Goal: Information Seeking & Learning: Compare options

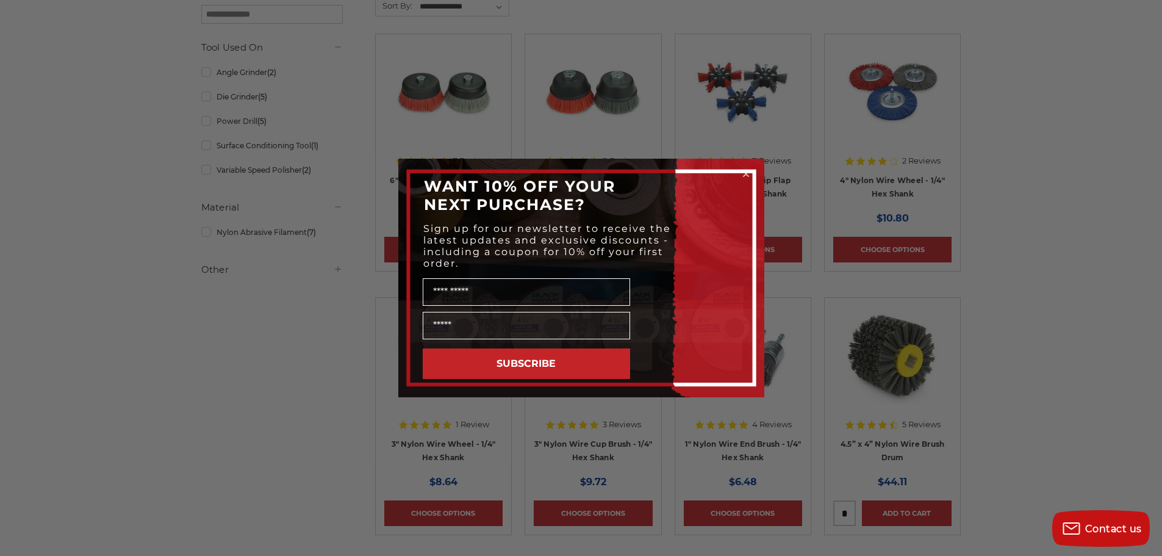
scroll to position [244, 0]
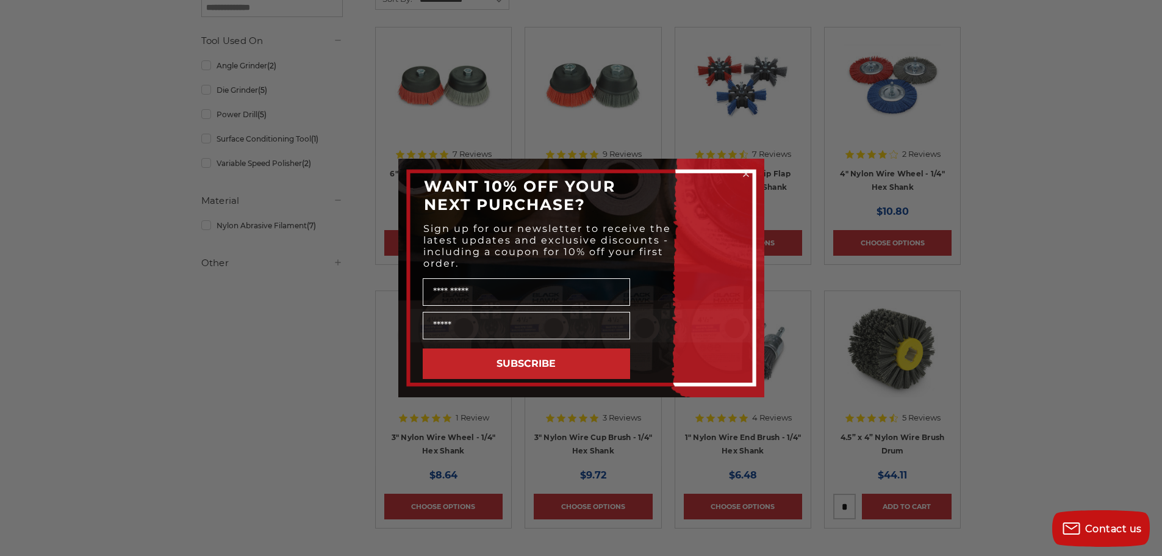
click at [744, 176] on icon "Close dialog" at bounding box center [745, 173] width 5 height 5
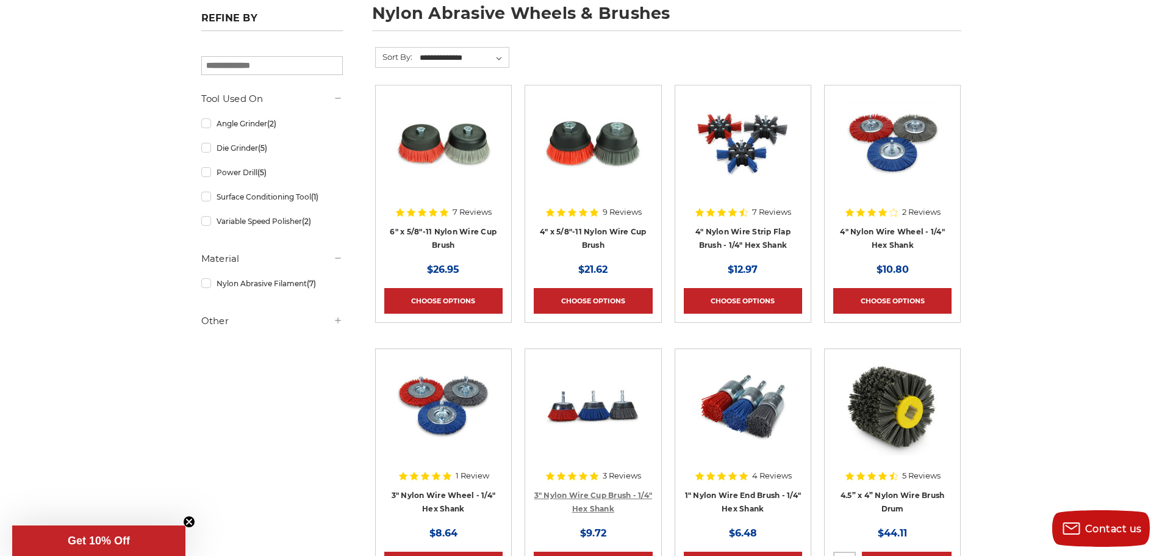
scroll to position [183, 0]
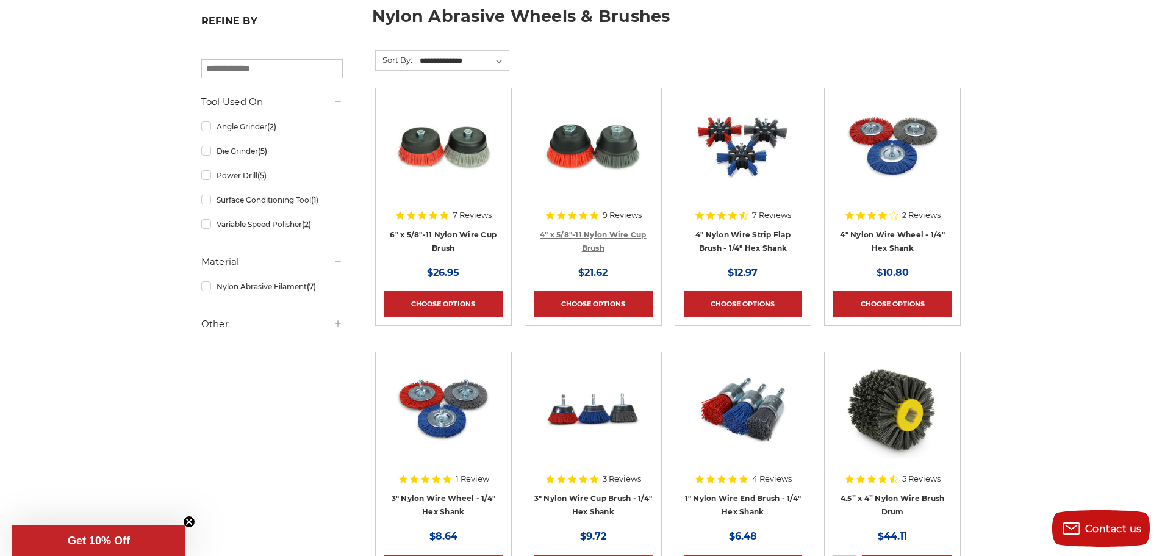
click at [575, 233] on link "4" x 5/8"-11 Nylon Wire Cup Brush" at bounding box center [593, 241] width 107 height 23
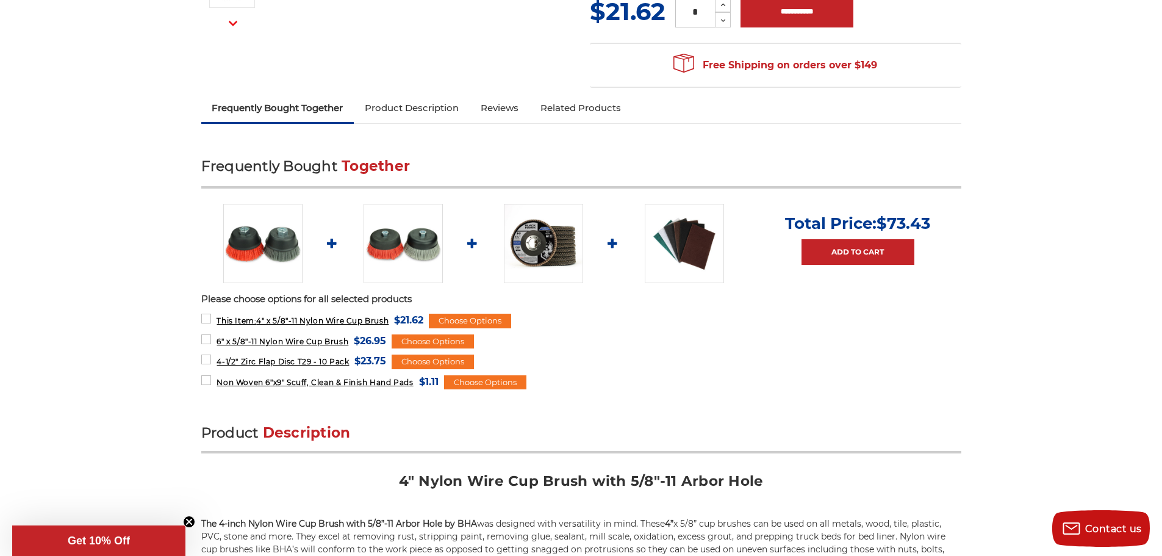
scroll to position [366, 0]
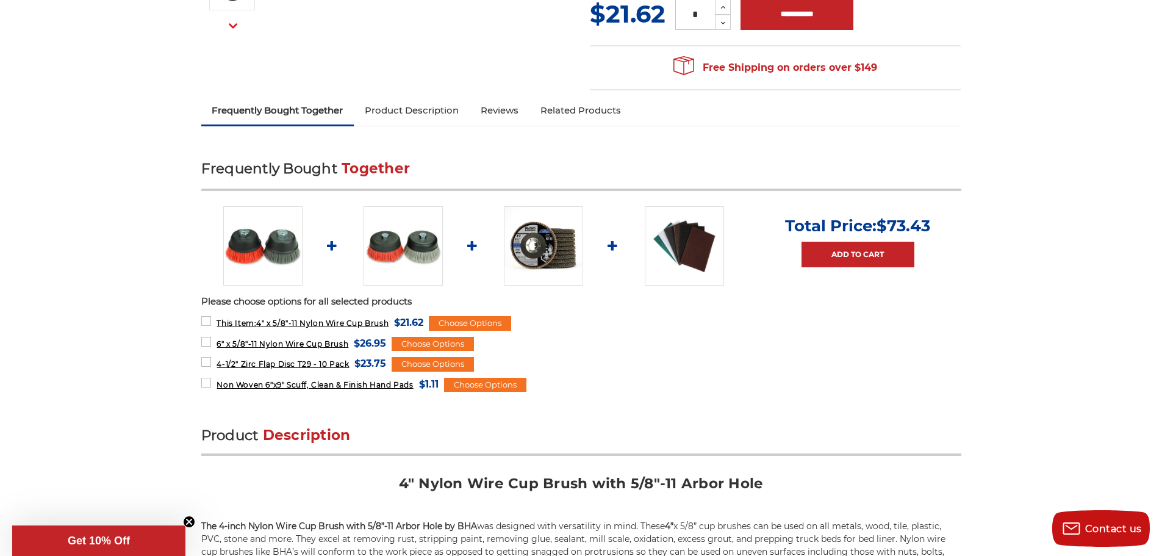
click at [393, 254] on img at bounding box center [402, 245] width 79 height 79
